Goal: Information Seeking & Learning: Learn about a topic

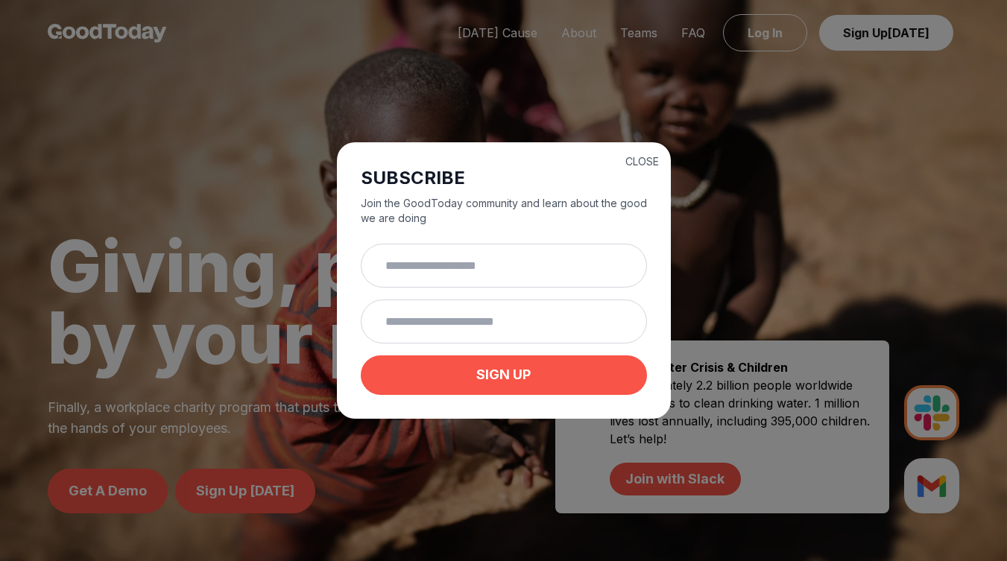
click at [631, 159] on button "CLOSE" at bounding box center [643, 161] width 34 height 15
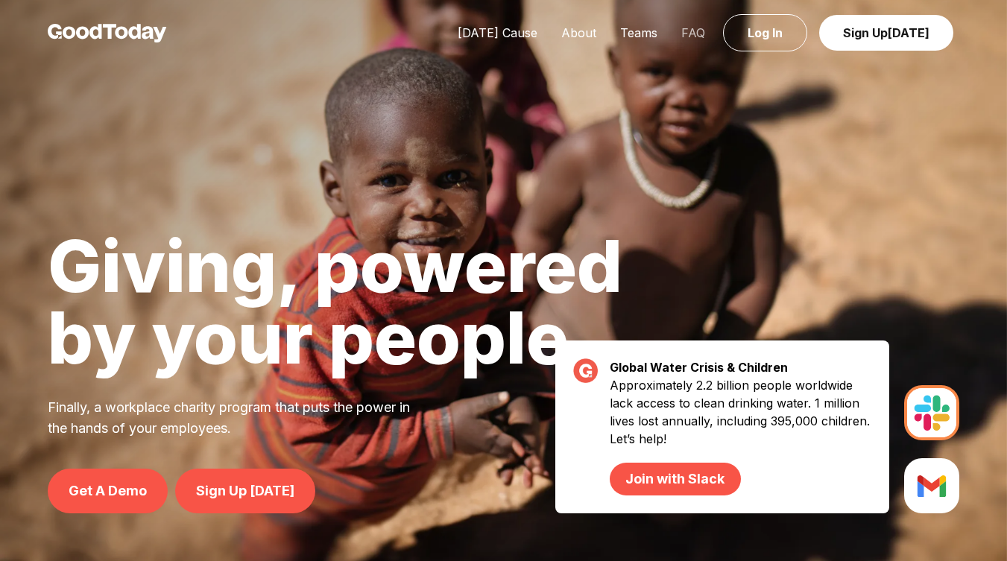
click at [693, 33] on link "FAQ" at bounding box center [694, 32] width 48 height 15
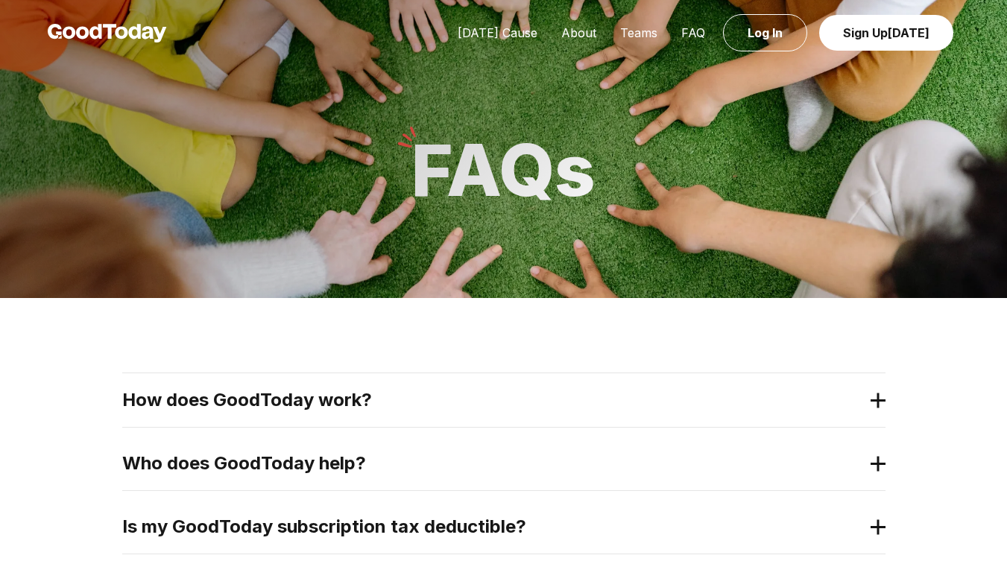
click at [356, 388] on div "How does GoodToday work?" at bounding box center [503, 401] width 763 height 54
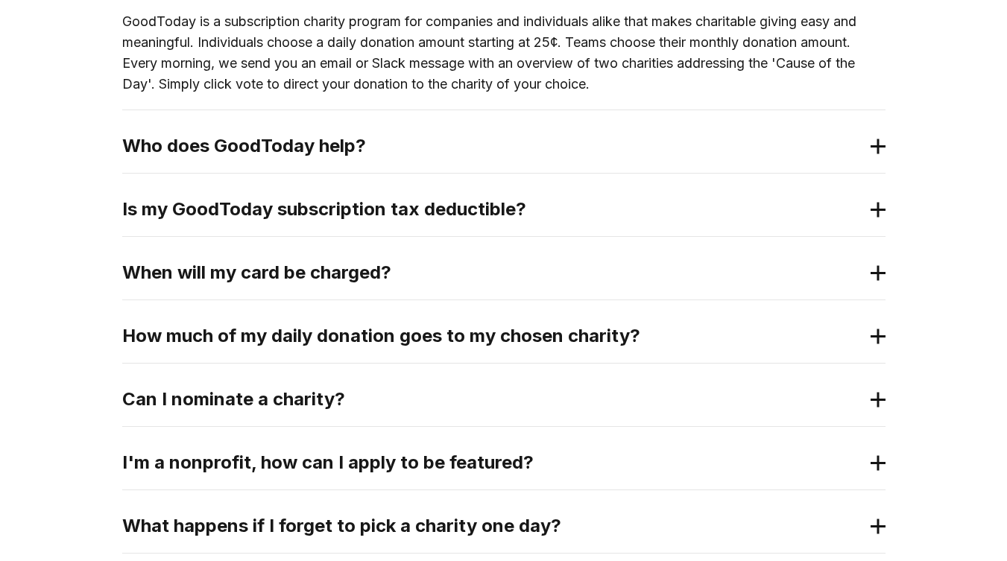
scroll to position [443, 0]
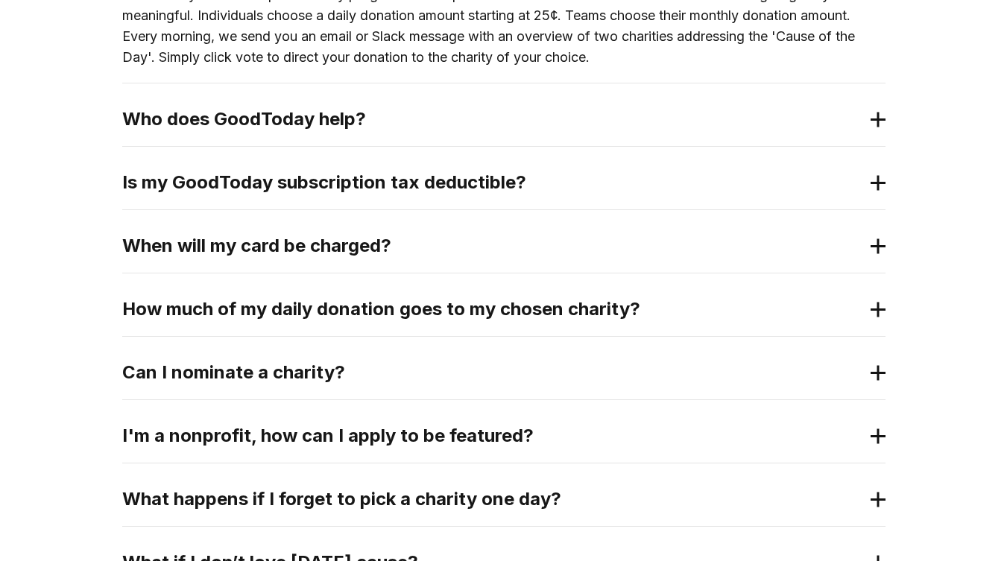
click at [512, 378] on h2 "Can I nominate a charity?" at bounding box center [492, 373] width 740 height 24
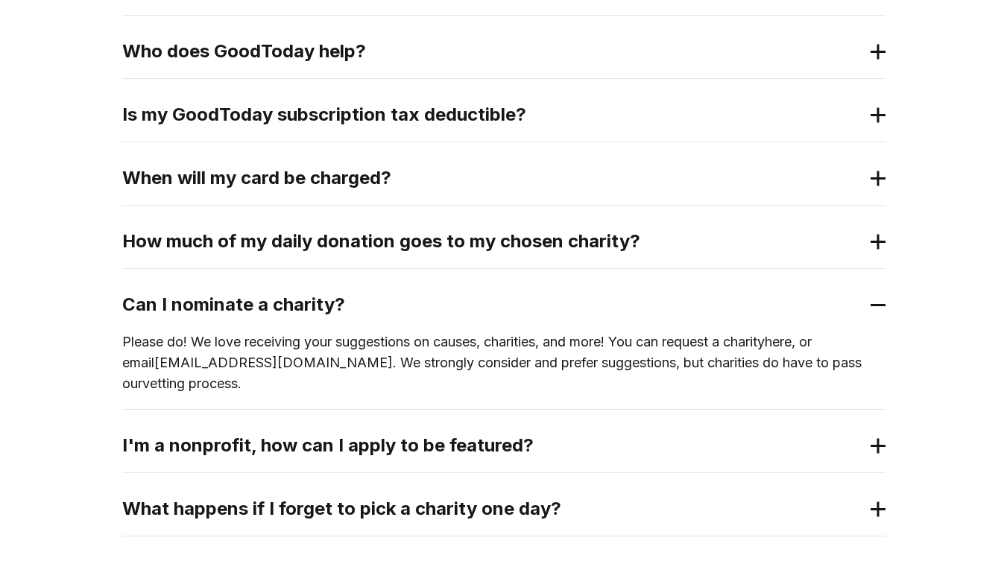
scroll to position [245, 0]
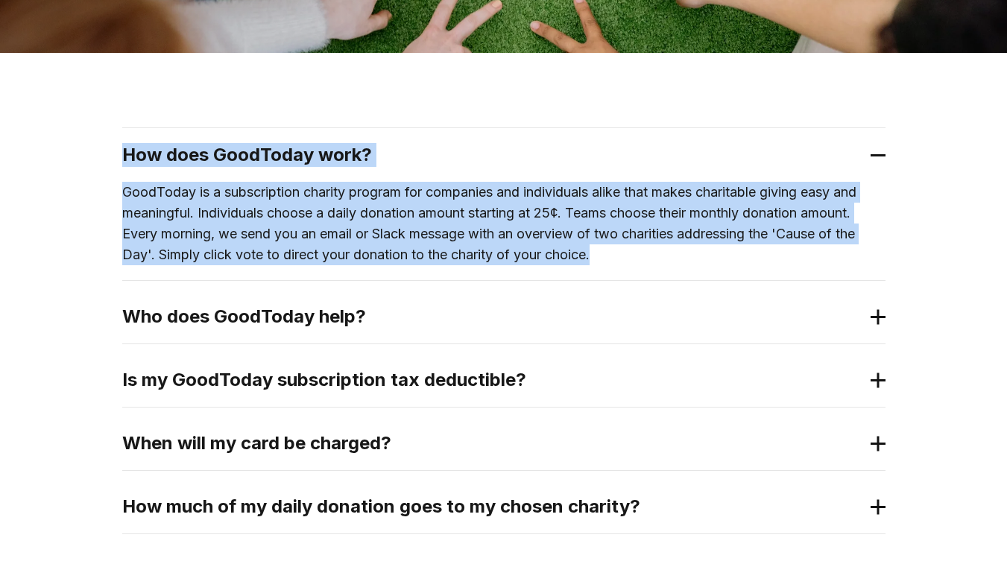
drag, startPoint x: 123, startPoint y: 153, endPoint x: 605, endPoint y: 253, distance: 492.0
click at [605, 253] on div "How does GoodToday work? GoodToday is a subscription charity program for compan…" at bounding box center [503, 204] width 763 height 153
copy div "How does GoodToday work? GoodToday is a subscription charity program for compan…"
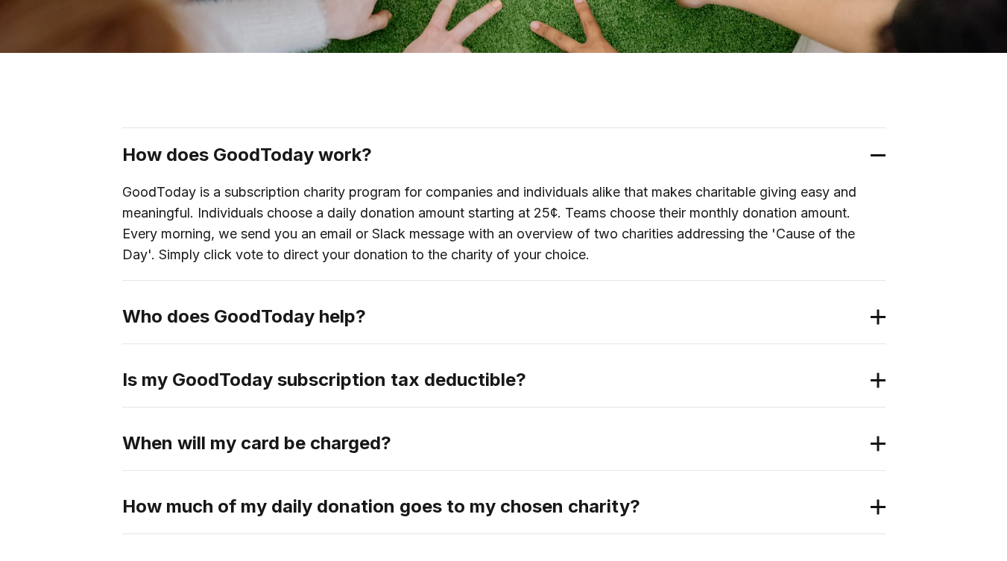
click at [139, 312] on h2 "Who does GoodToday help?" at bounding box center [492, 317] width 740 height 24
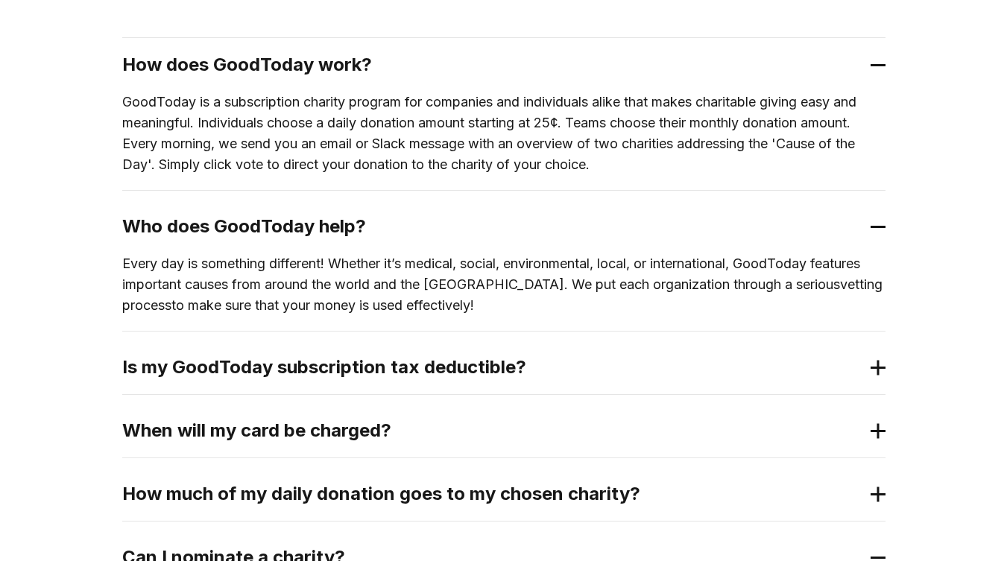
scroll to position [342, 0]
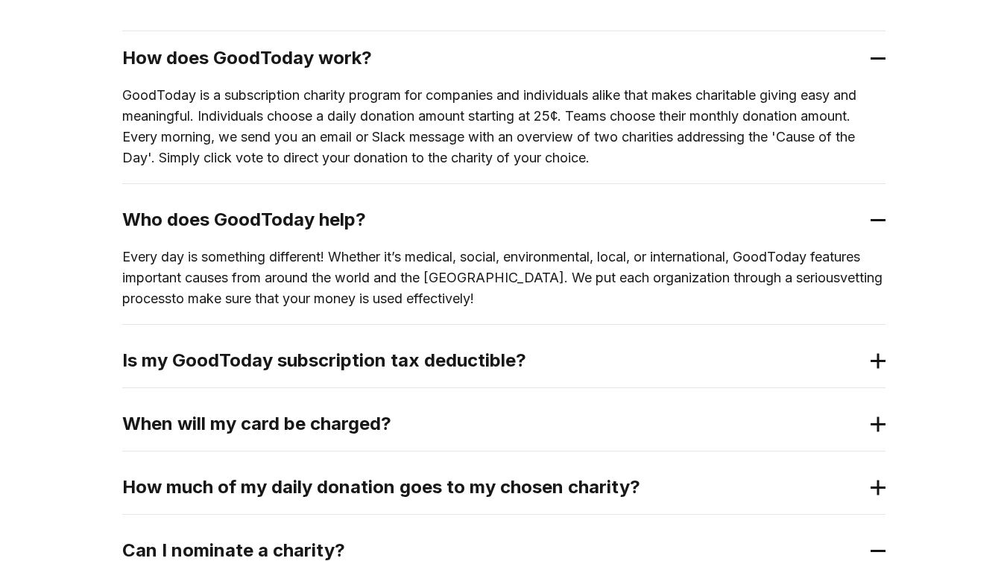
click at [272, 377] on div "Is my GoodToday subscription tax deductible?" at bounding box center [503, 361] width 763 height 54
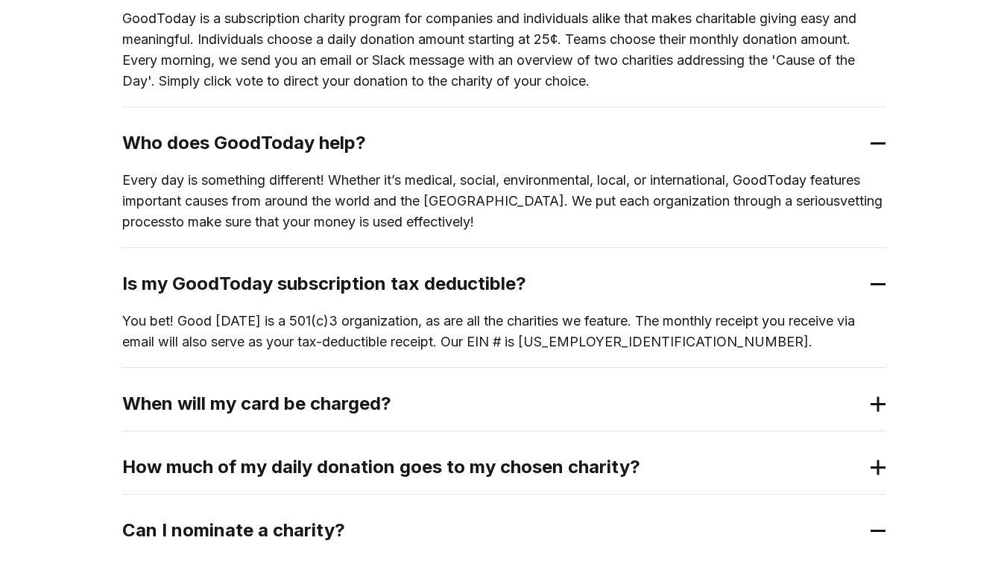
scroll to position [442, 0]
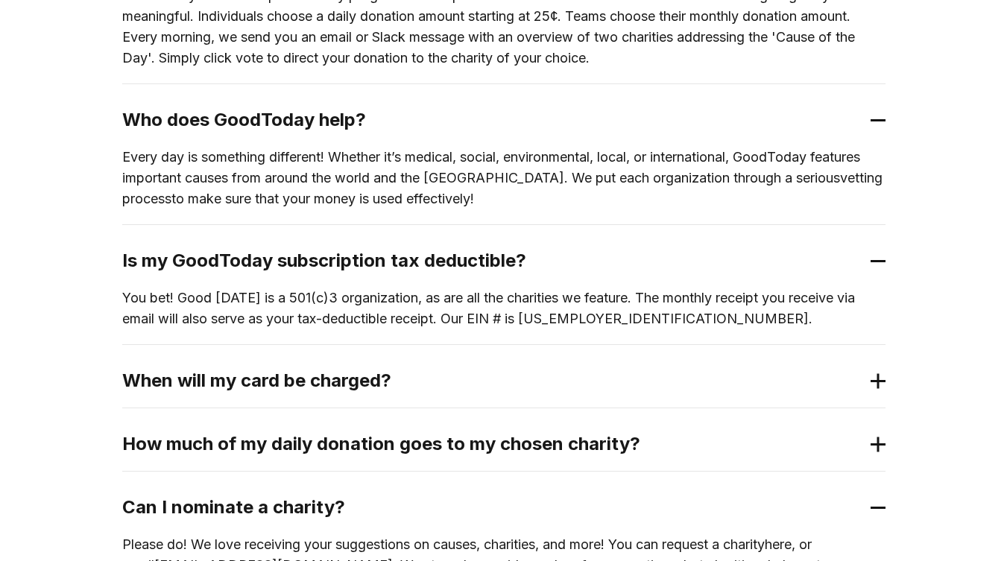
click at [406, 396] on div "When will my card be charged?" at bounding box center [503, 381] width 763 height 54
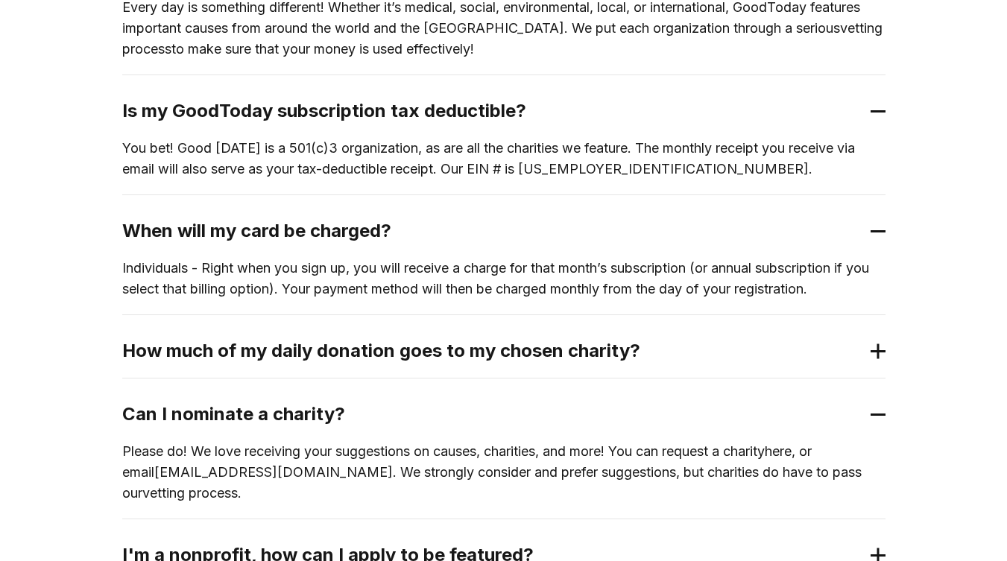
scroll to position [594, 0]
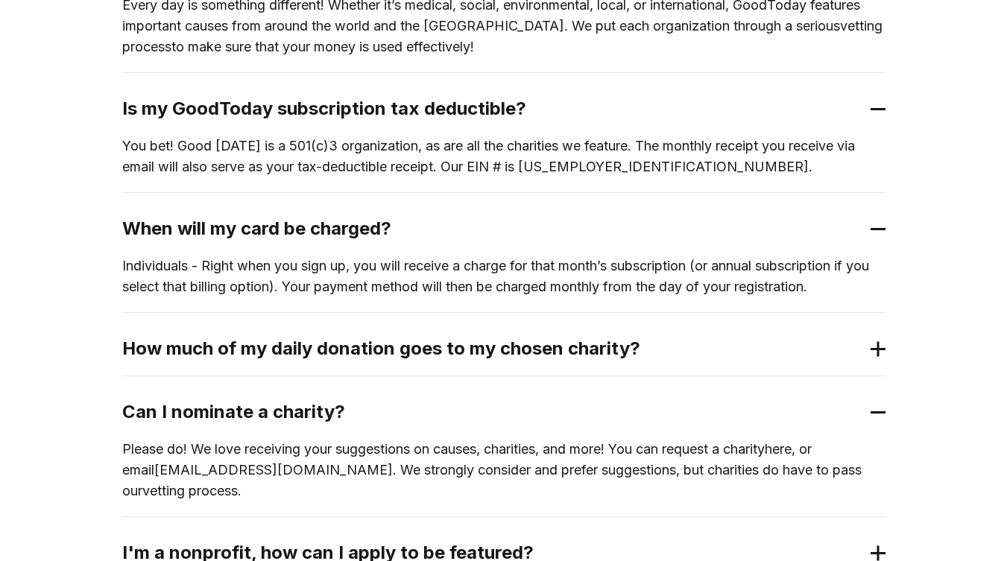
click at [479, 350] on h2 "How much of my daily donation goes to my chosen charity?" at bounding box center [492, 349] width 740 height 24
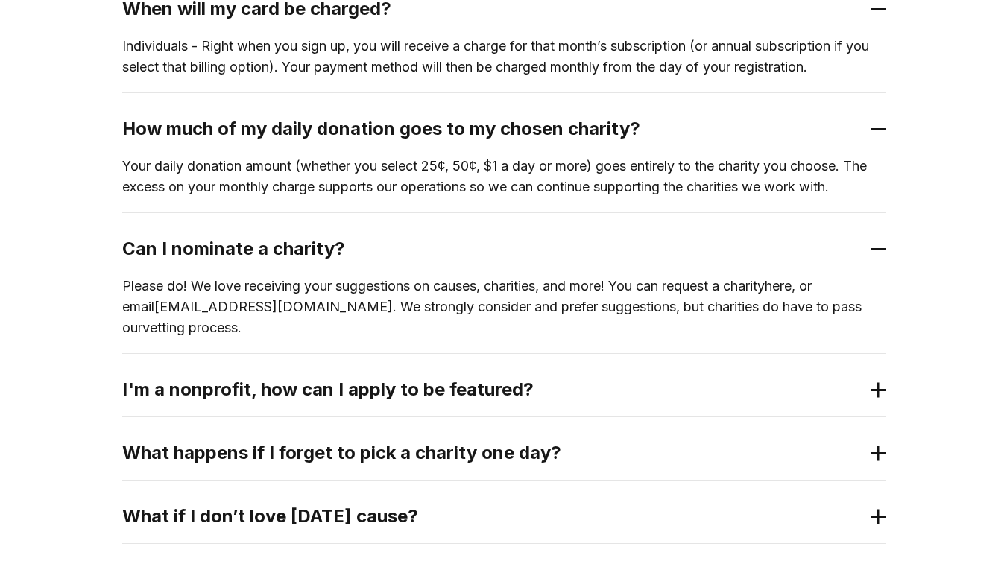
scroll to position [821, 0]
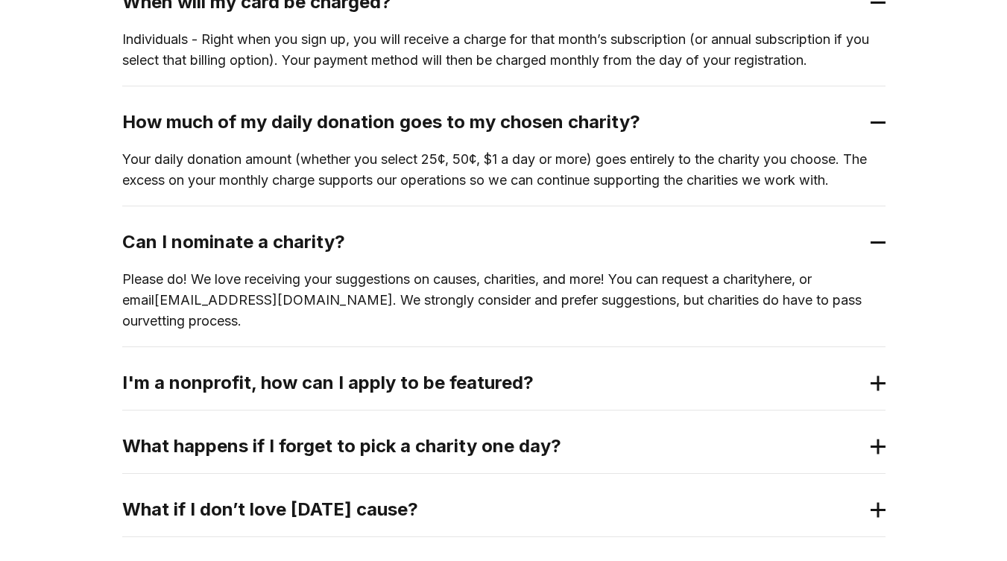
click at [792, 282] on link "here" at bounding box center [778, 279] width 27 height 16
drag, startPoint x: 251, startPoint y: 301, endPoint x: 123, endPoint y: 302, distance: 128.2
click at [123, 302] on p "Please do! We love receiving your suggestions on causes, charities, and more! Y…" at bounding box center [503, 300] width 763 height 63
copy link "[EMAIL_ADDRESS][DOMAIN_NAME]"
click at [375, 278] on p "Please do! We love receiving your suggestions on causes, charities, and more! Y…" at bounding box center [503, 300] width 763 height 63
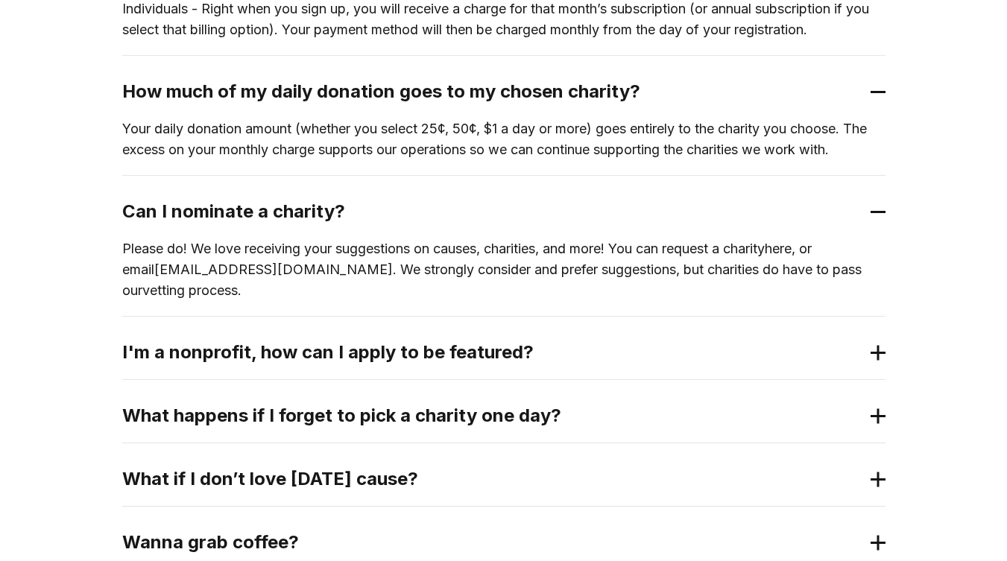
scroll to position [852, 0]
click at [353, 357] on div "I'm a nonprofit, how can I apply to be featured?" at bounding box center [503, 352] width 763 height 54
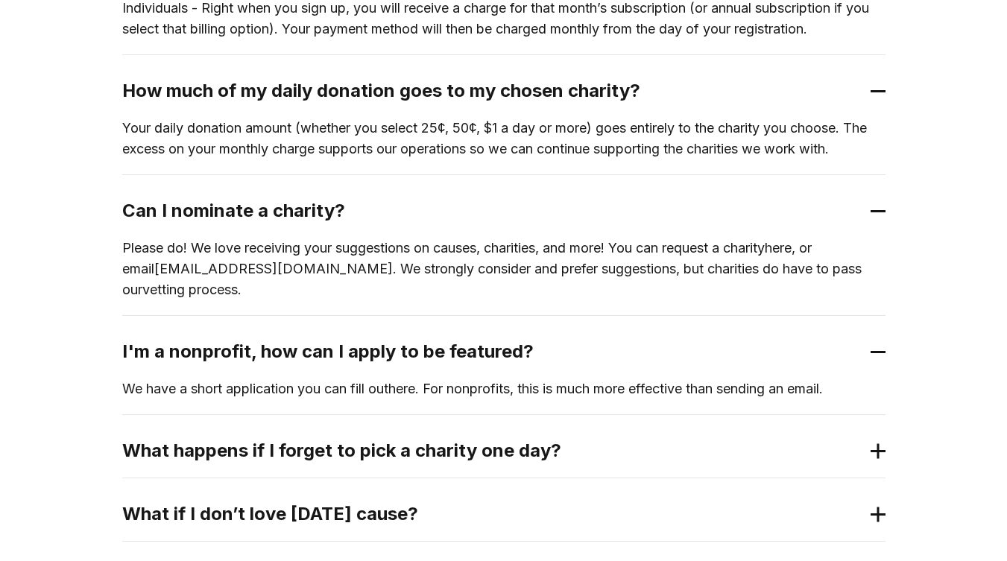
click at [413, 381] on link "here" at bounding box center [401, 389] width 27 height 16
